Goal: Check status

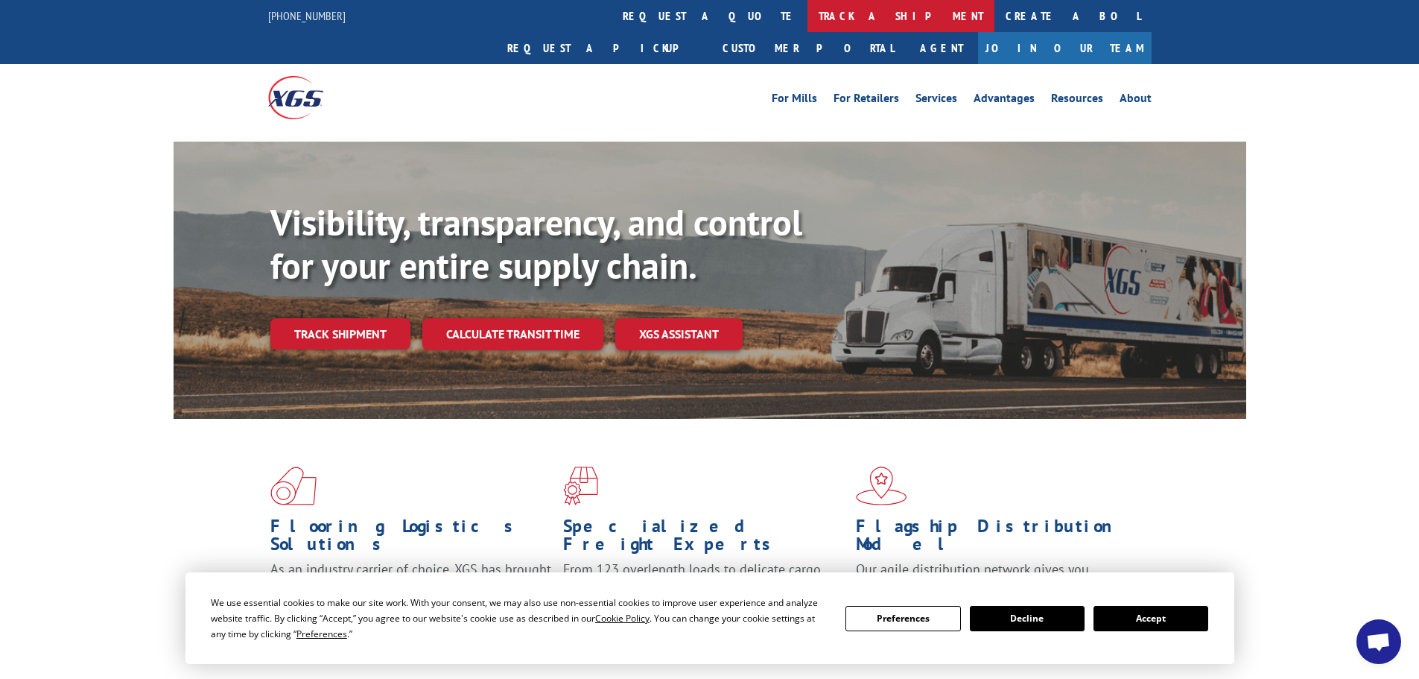
click at [807, 22] on link "track a shipment" at bounding box center [900, 16] width 187 height 32
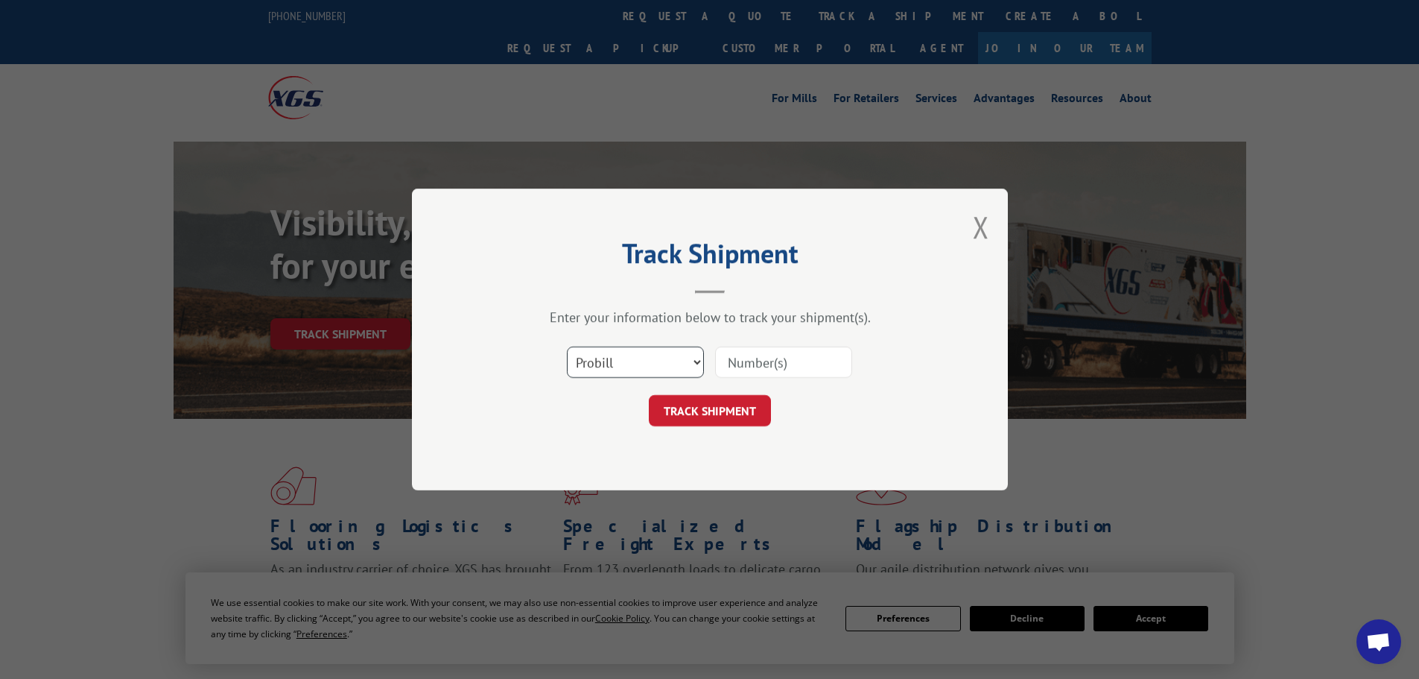
click at [656, 361] on select "Select category... Probill BOL PO" at bounding box center [635, 361] width 137 height 31
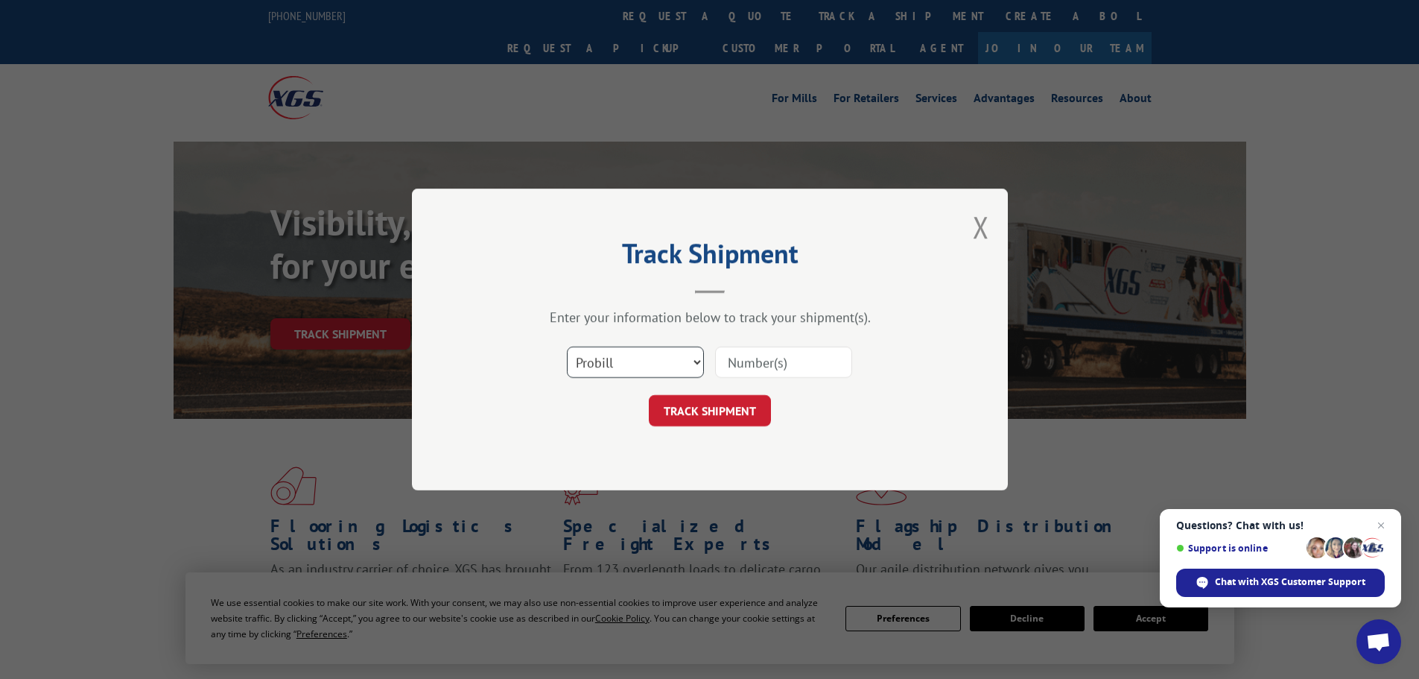
select select "po"
click at [567, 346] on select "Select category... Probill BOL PO" at bounding box center [635, 361] width 137 height 31
click at [819, 363] on input at bounding box center [783, 361] width 137 height 31
paste input "15530994"
type input "15530994"
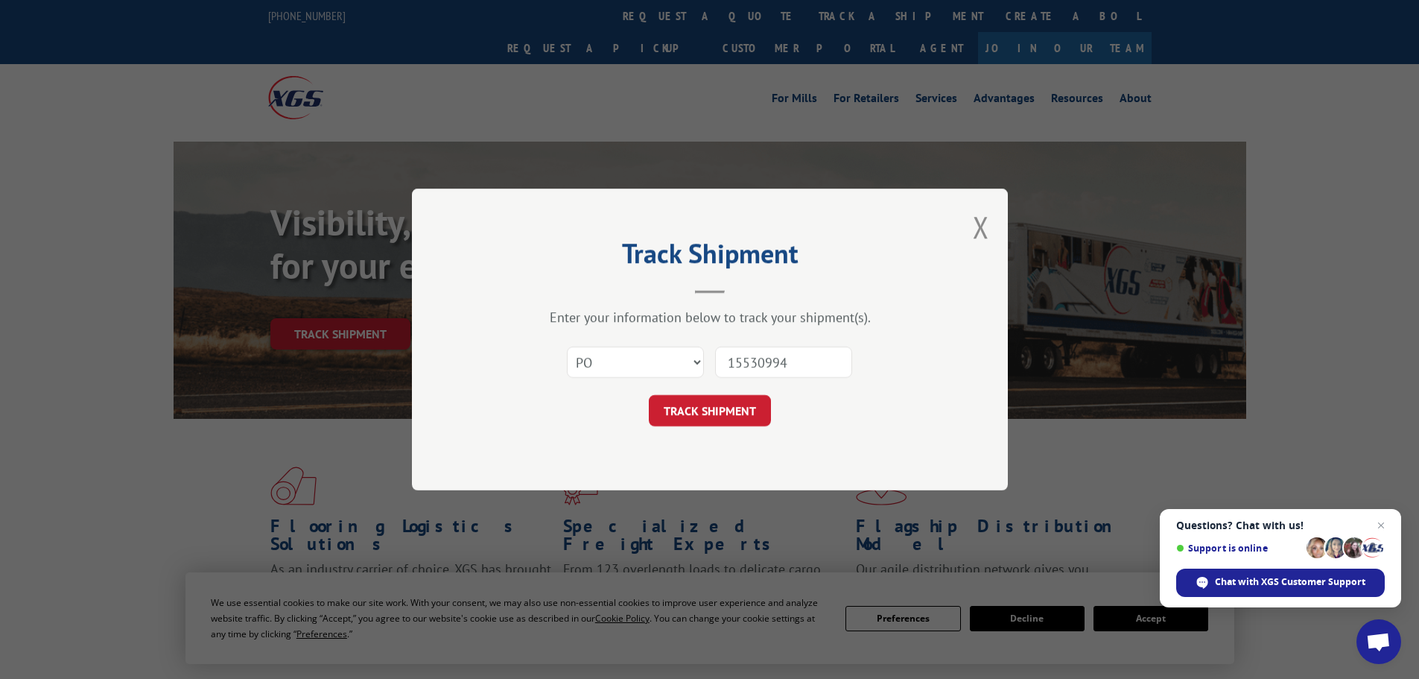
click at [649, 395] on button "TRACK SHIPMENT" at bounding box center [710, 410] width 122 height 31
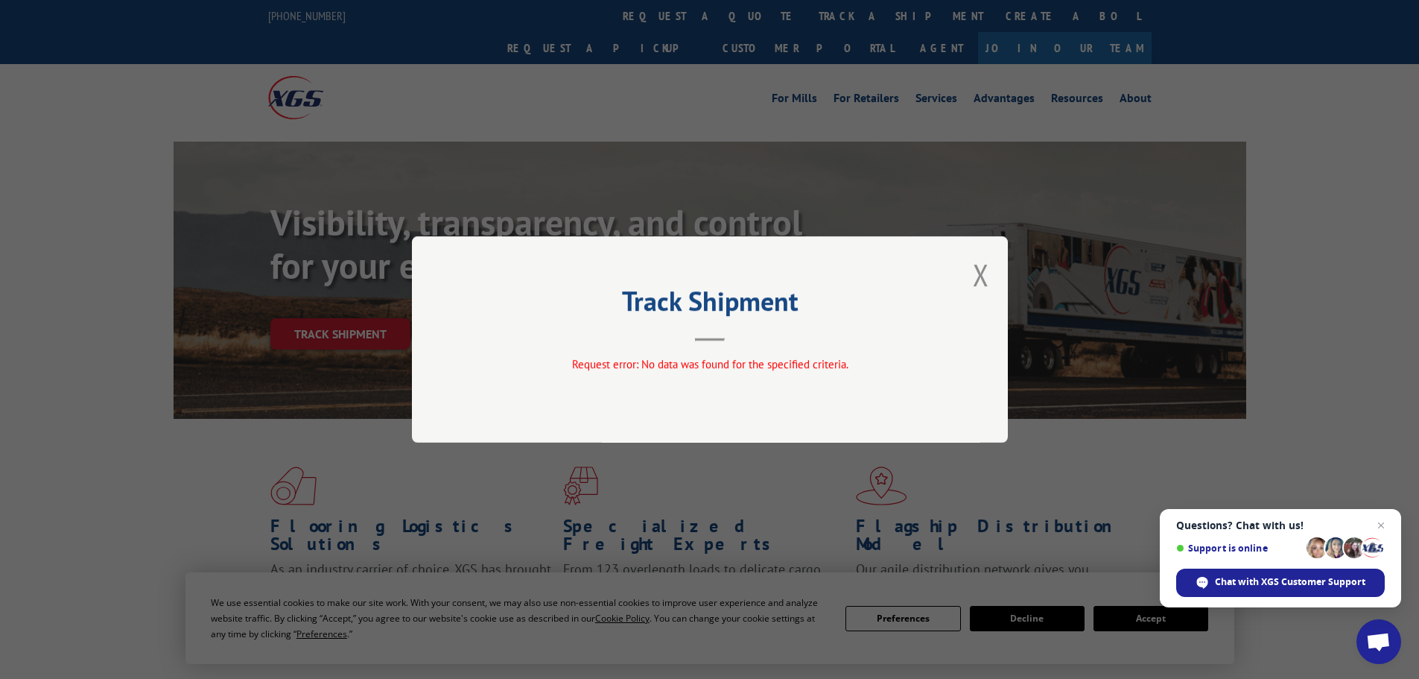
click at [238, 104] on div "Track Shipment Request error: No data was found for the specified criteria." at bounding box center [709, 339] width 1419 height 679
